Goal: Task Accomplishment & Management: Use online tool/utility

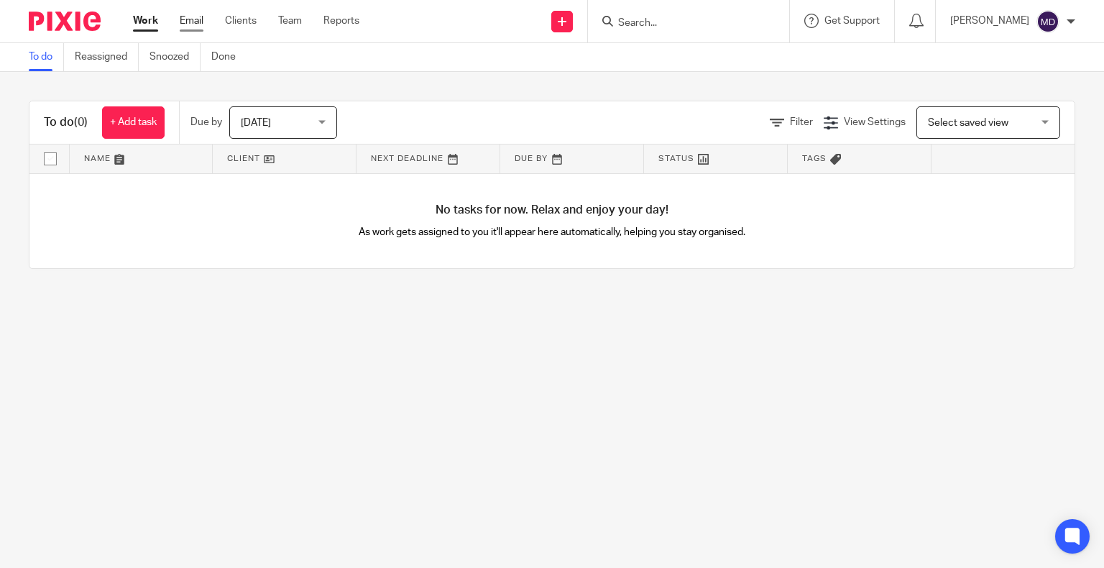
click at [190, 24] on link "Email" at bounding box center [192, 21] width 24 height 14
click at [189, 21] on link "Email" at bounding box center [192, 21] width 24 height 14
click at [193, 22] on link "Email" at bounding box center [192, 21] width 24 height 14
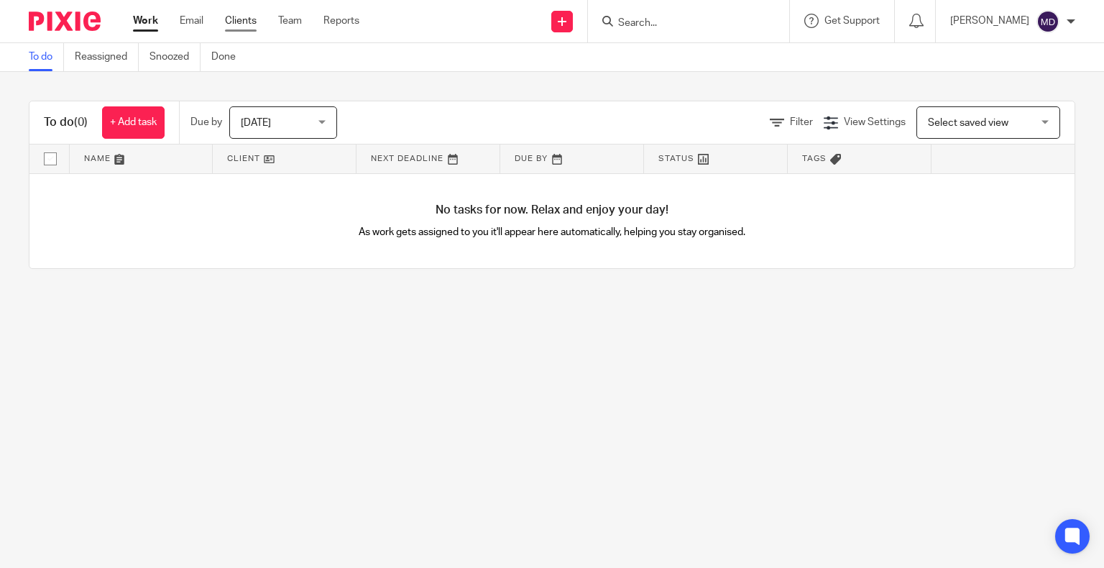
click at [239, 24] on link "Clients" at bounding box center [241, 21] width 32 height 14
click at [315, 19] on ul "Work Email Clients Team Reports" at bounding box center [257, 21] width 248 height 14
click at [305, 20] on ul "Work Email Clients Team Reports" at bounding box center [257, 21] width 248 height 14
click at [293, 24] on link "Team" at bounding box center [290, 21] width 24 height 14
click at [339, 22] on link "Reports" at bounding box center [341, 21] width 36 height 14
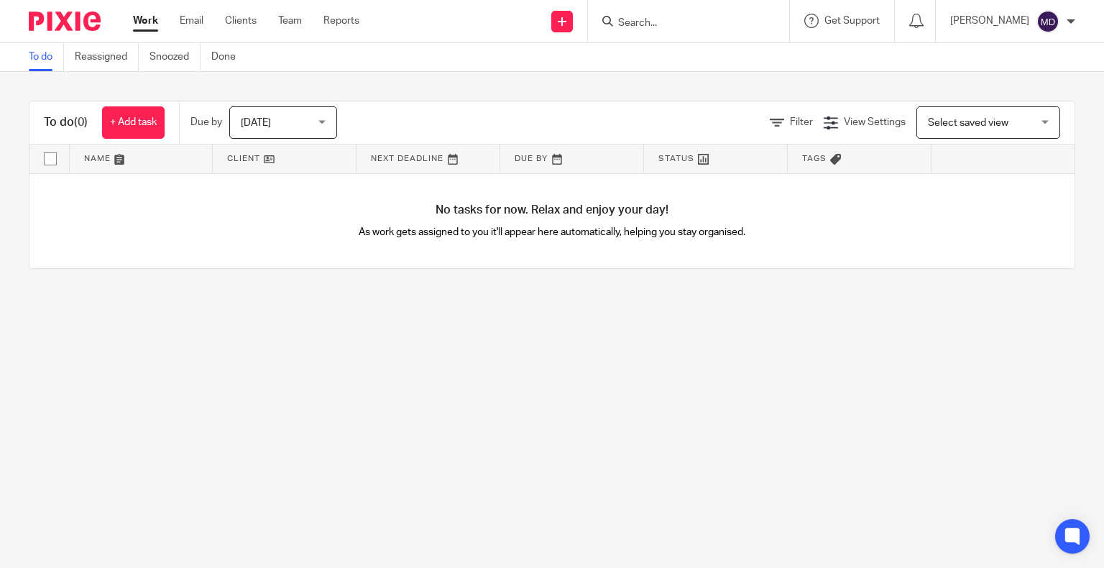
click at [42, 21] on img at bounding box center [65, 20] width 72 height 19
click at [201, 24] on link "Email" at bounding box center [192, 21] width 24 height 14
click at [71, 116] on h1 "To do (0)" at bounding box center [66, 122] width 44 height 15
click at [93, 65] on link "Reassigned" at bounding box center [107, 57] width 64 height 28
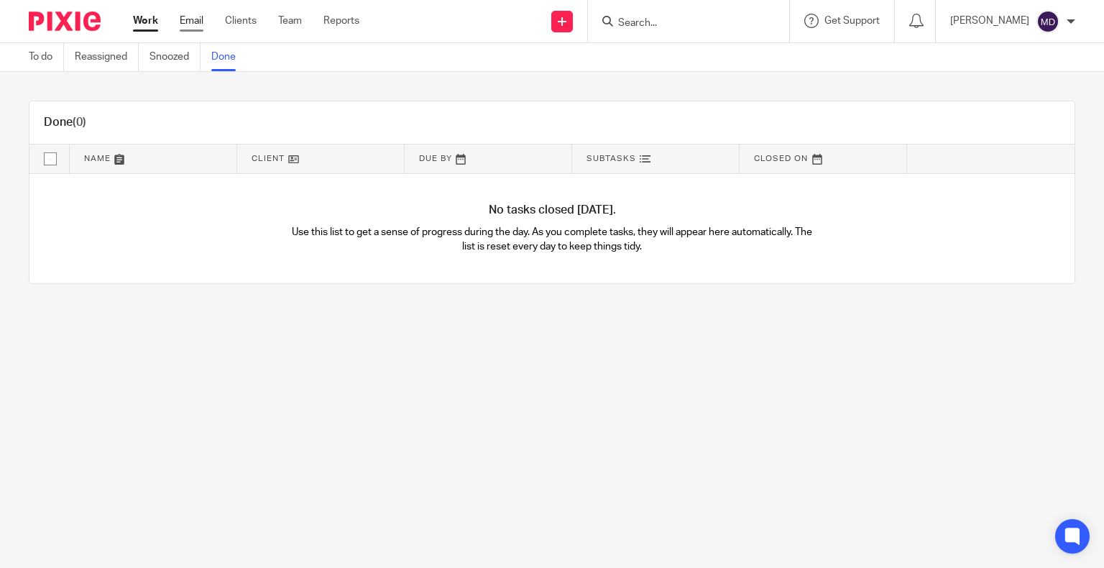
click at [181, 25] on link "Email" at bounding box center [192, 21] width 24 height 14
click at [185, 23] on link "Email" at bounding box center [192, 21] width 24 height 14
click at [187, 24] on link "Email" at bounding box center [192, 21] width 24 height 14
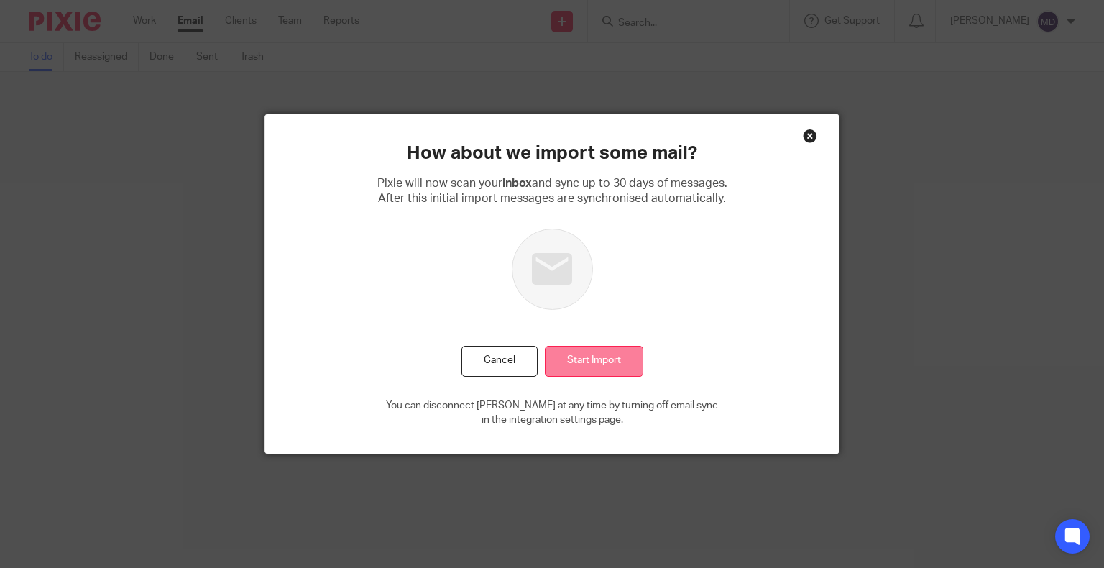
click at [561, 364] on input "Start Import" at bounding box center [594, 361] width 98 height 31
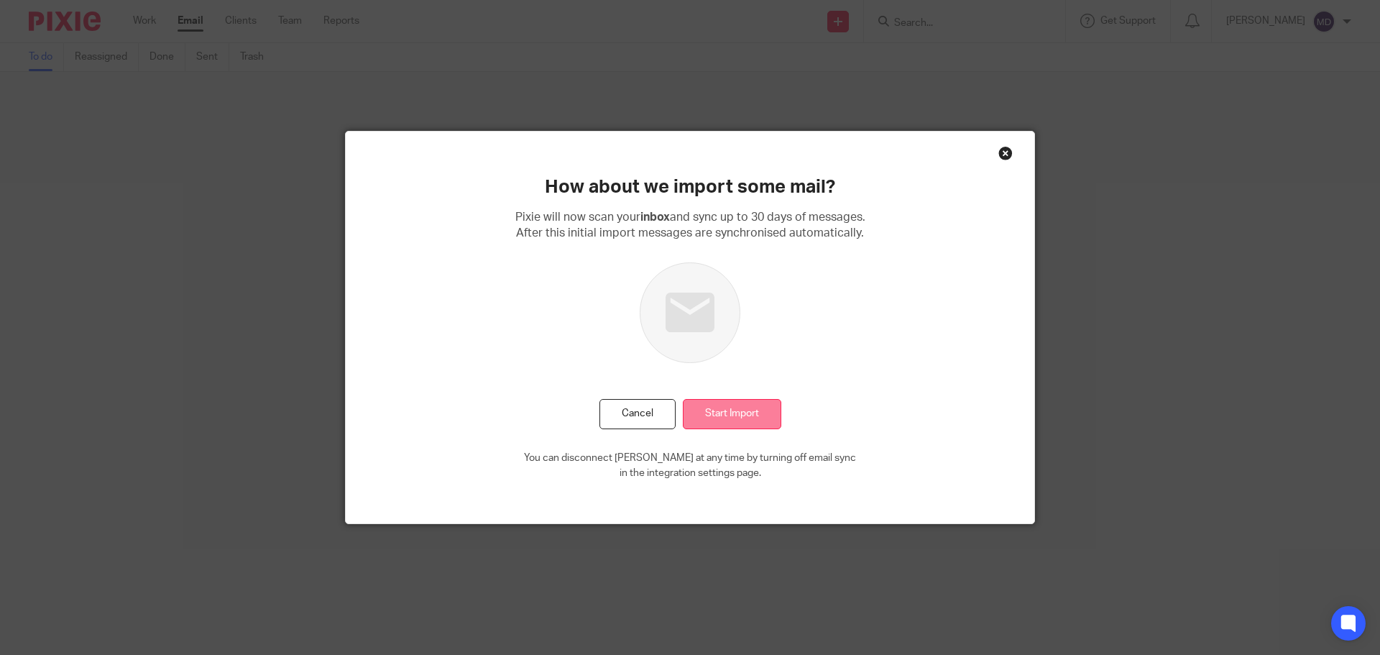
click at [723, 410] on input "Start Import" at bounding box center [732, 414] width 98 height 31
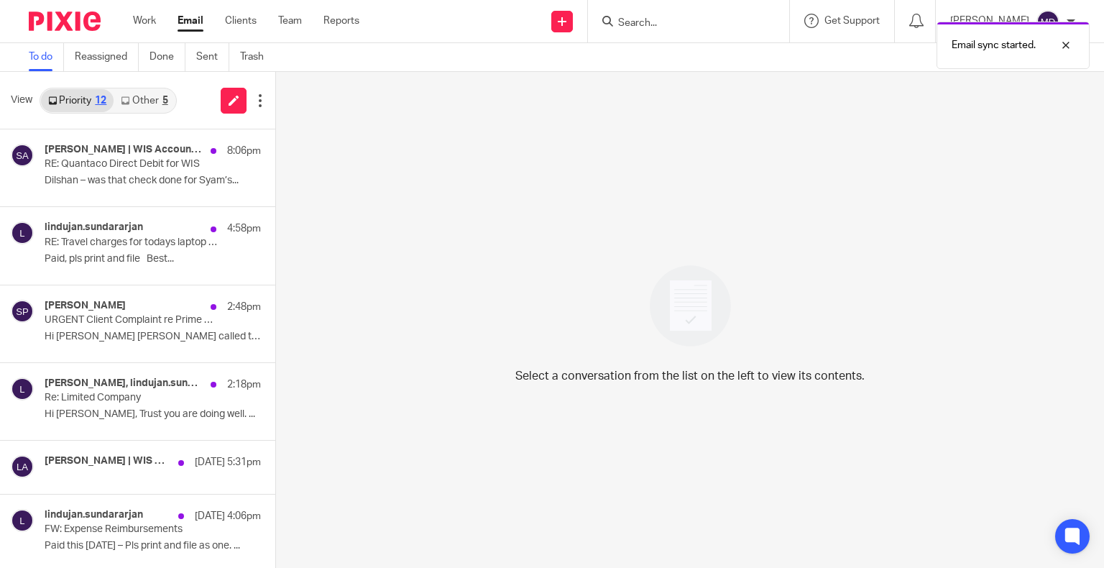
click at [711, 22] on div "Email sync started." at bounding box center [821, 41] width 538 height 55
click at [657, 27] on div "Email sync started." at bounding box center [821, 41] width 538 height 55
click at [652, 24] on input "Search" at bounding box center [681, 23] width 129 height 13
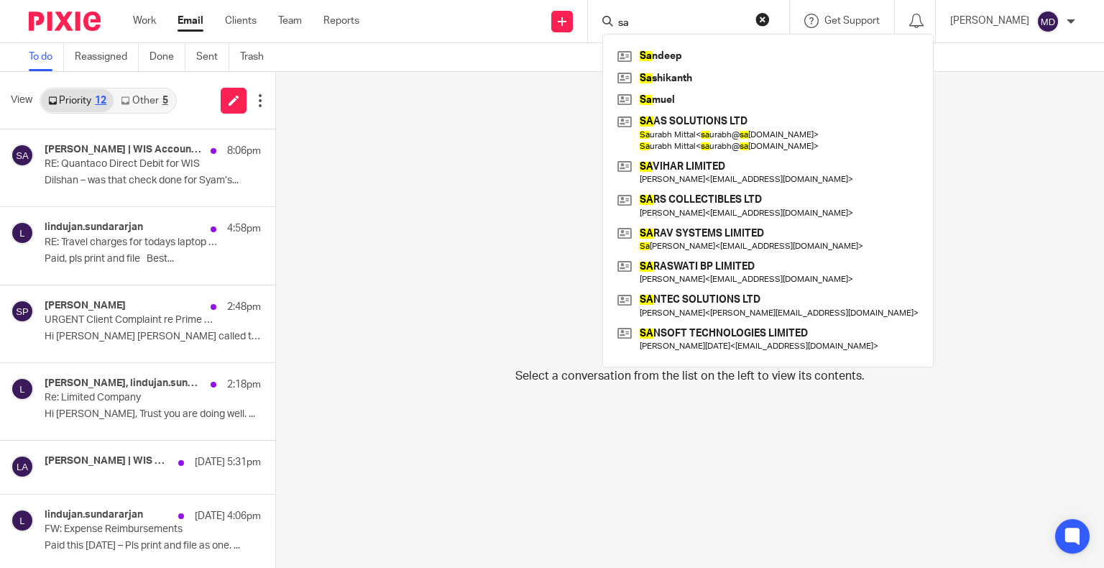
type input "s"
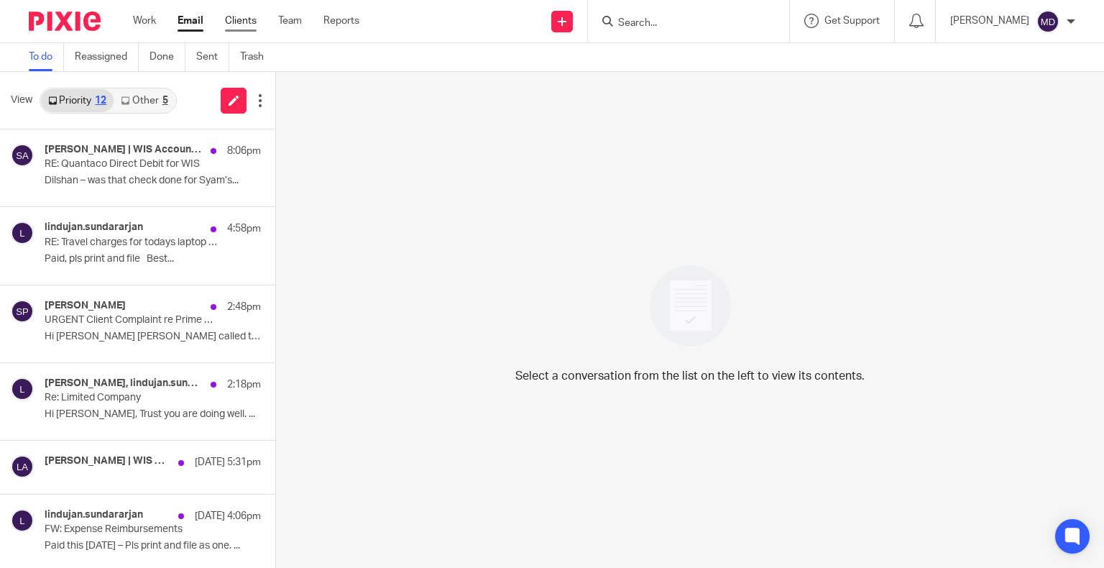
click at [226, 17] on link "Clients" at bounding box center [241, 21] width 32 height 14
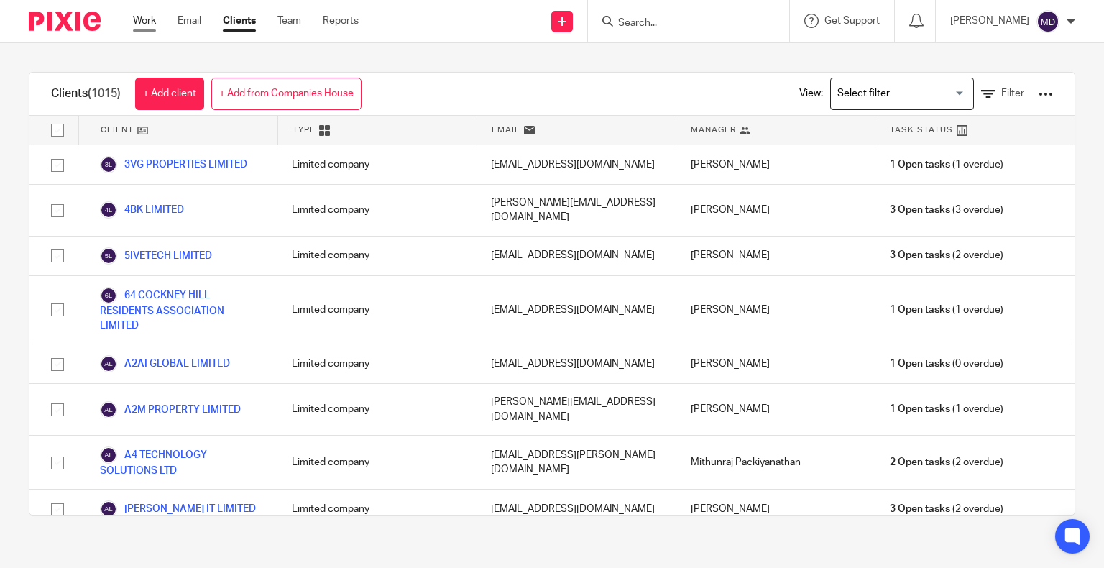
click at [139, 16] on div "Work Email Clients Team Reports Work Email Clients Team Reports Settings" at bounding box center [250, 21] width 262 height 42
click at [139, 16] on link "Work" at bounding box center [144, 21] width 23 height 14
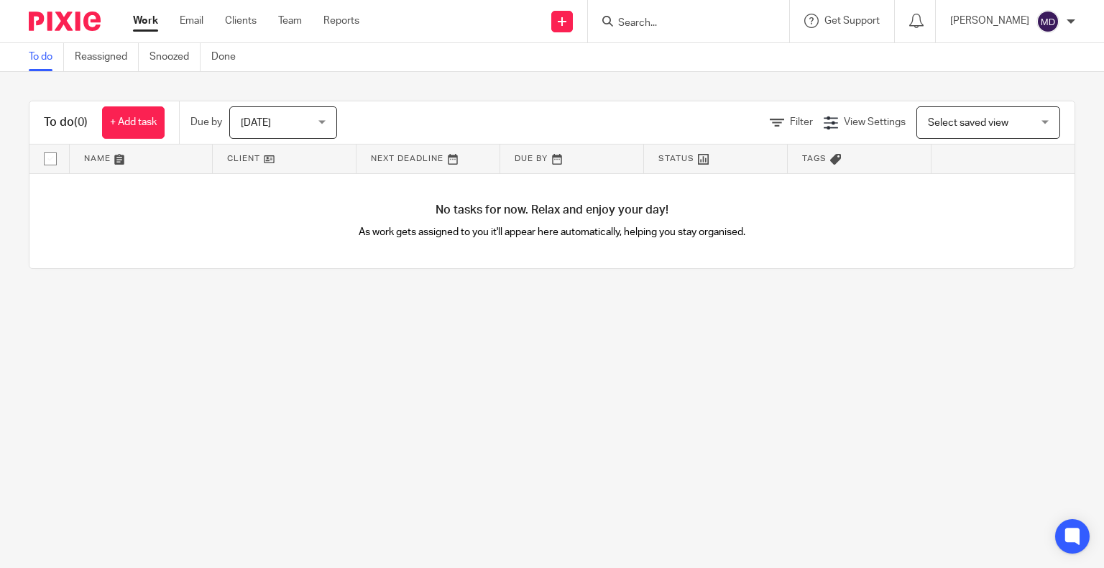
click at [181, 10] on div "Work Email Clients Team Reports Work Email Clients Team Reports Settings" at bounding box center [250, 21] width 262 height 42
click at [190, 23] on link "Email" at bounding box center [192, 21] width 24 height 14
